Goal: Task Accomplishment & Management: Complete application form

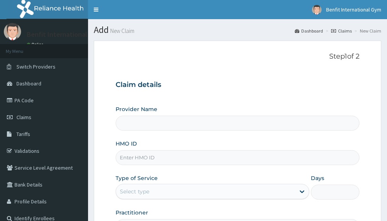
click at [152, 158] on input "HMO ID" at bounding box center [238, 157] width 244 height 15
type input "Benfit International Gym"
type input "1"
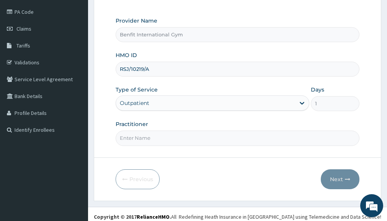
scroll to position [90, 0]
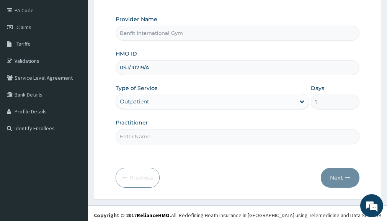
type input "RSJ/10219/A"
click at [149, 135] on input "Practitioner" at bounding box center [238, 136] width 244 height 15
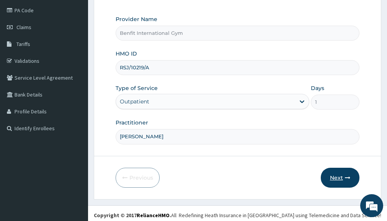
type input "[PERSON_NAME]"
click at [338, 168] on button "Next" at bounding box center [340, 178] width 39 height 20
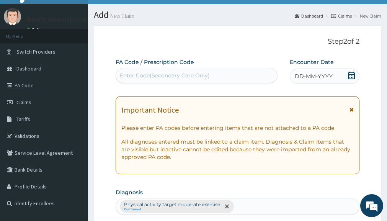
scroll to position [0, 0]
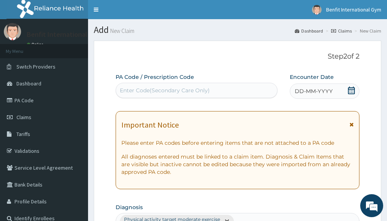
click at [161, 94] on div "Enter Code(Secondary Care Only)" at bounding box center [165, 90] width 90 height 8
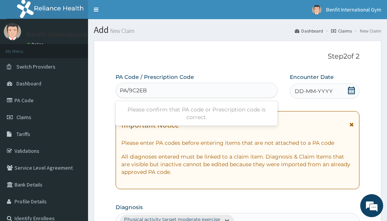
type input "PA/9C2EB7"
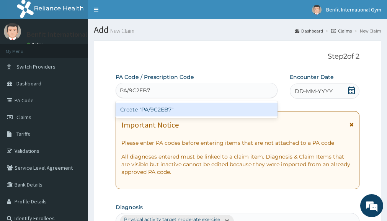
click at [161, 107] on div "Create "PA/9C2EB7"" at bounding box center [197, 110] width 162 height 14
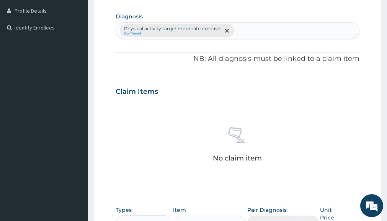
scroll to position [255, 0]
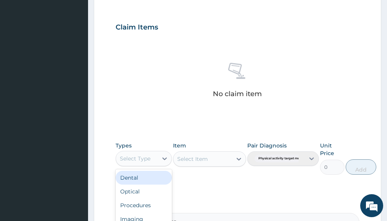
click at [154, 159] on div "Select Type" at bounding box center [136, 158] width 41 height 12
type input "GYM"
click at [143, 176] on div "Gym" at bounding box center [144, 178] width 56 height 14
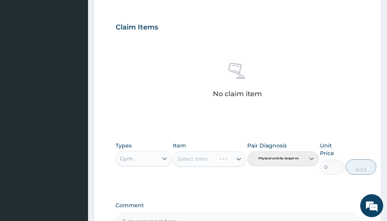
click at [192, 157] on div "Select Item" at bounding box center [209, 158] width 73 height 15
click at [233, 159] on div "Select Item" at bounding box center [209, 158] width 73 height 15
click at [238, 161] on icon at bounding box center [239, 159] width 8 height 8
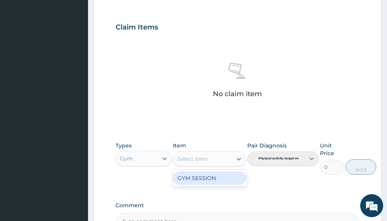
click at [229, 176] on div "GYM SESSION" at bounding box center [209, 178] width 73 height 14
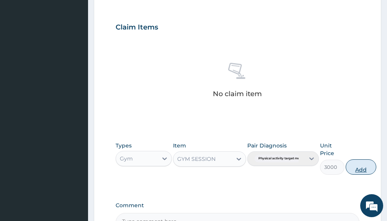
click at [357, 165] on button "Add" at bounding box center [360, 166] width 31 height 15
type input "0"
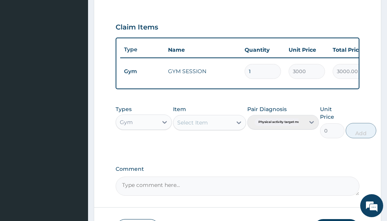
scroll to position [316, 0]
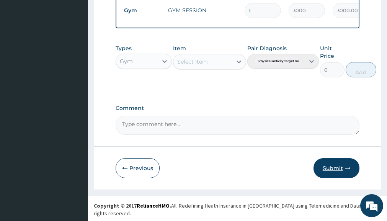
click at [336, 165] on button "Submit" at bounding box center [336, 168] width 46 height 20
click at [328, 175] on button "Submit" at bounding box center [336, 168] width 46 height 20
